Goal: Check status: Check status

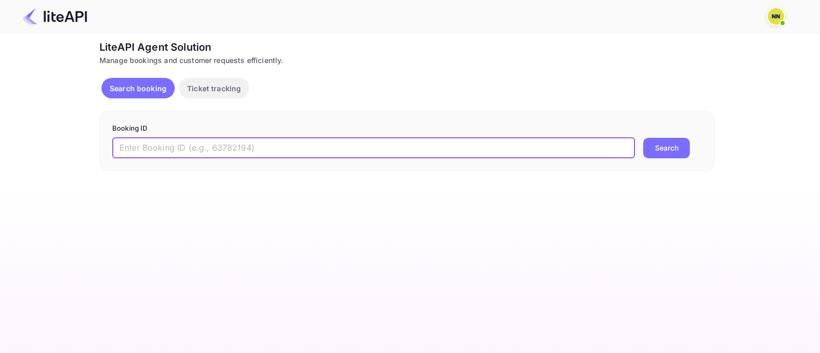
drag, startPoint x: 202, startPoint y: 148, endPoint x: 481, endPoint y: 174, distance: 280.1
click at [214, 152] on input "text" at bounding box center [373, 148] width 523 height 21
type input "8721489"
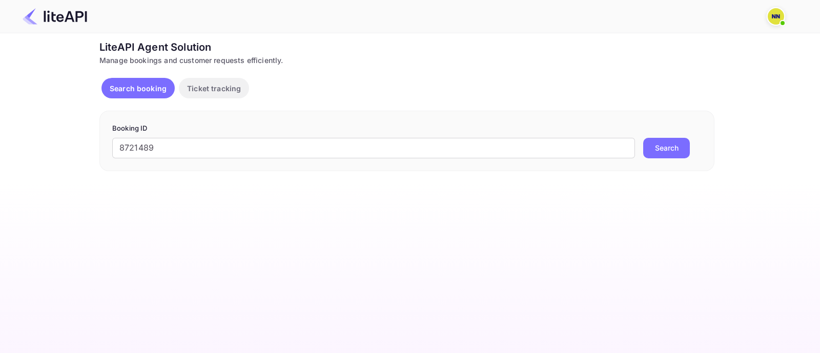
click at [669, 150] on button "Search" at bounding box center [666, 148] width 47 height 21
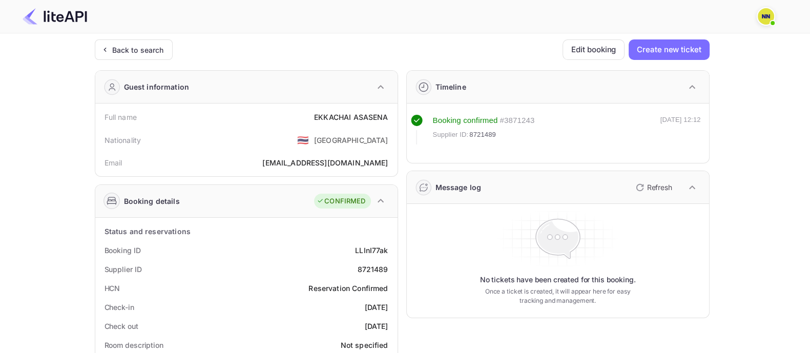
drag, startPoint x: 141, startPoint y: 53, endPoint x: 197, endPoint y: 71, distance: 58.7
click at [141, 52] on div "Back to search" at bounding box center [138, 50] width 52 height 11
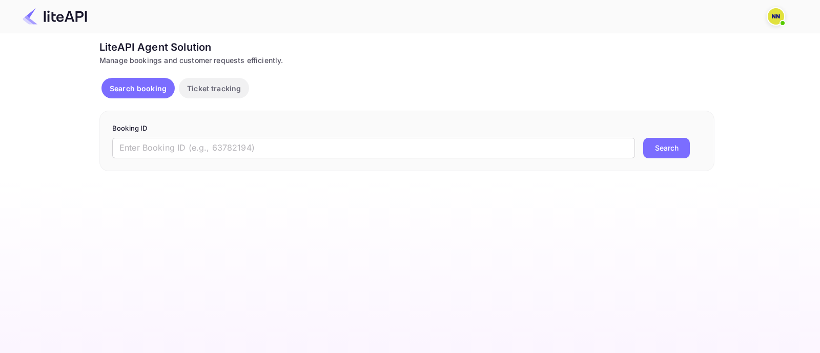
drag, startPoint x: 389, startPoint y: 143, endPoint x: 444, endPoint y: 160, distance: 58.0
click at [390, 145] on input "text" at bounding box center [373, 148] width 523 height 21
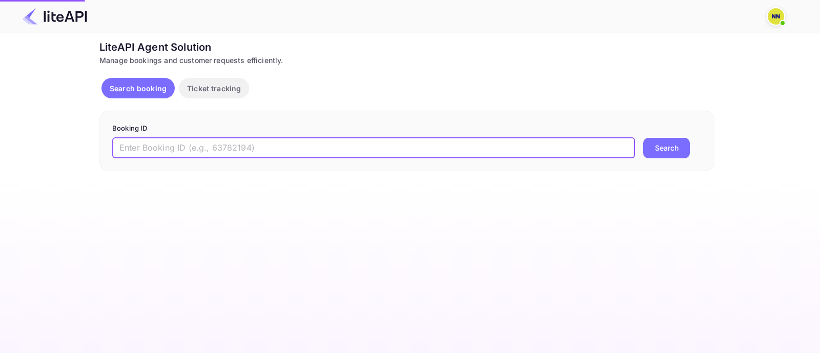
paste input "8720121"
type input "8720121"
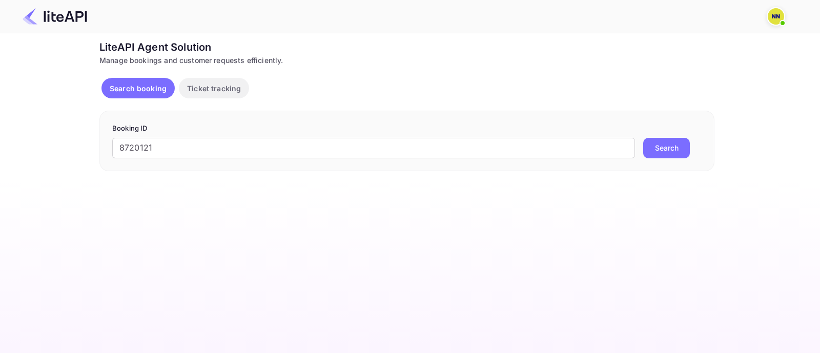
click at [659, 152] on button "Search" at bounding box center [666, 148] width 47 height 21
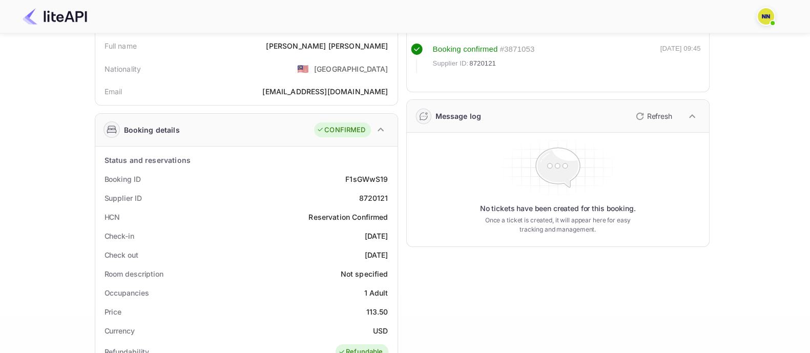
scroll to position [128, 0]
